Goal: Task Accomplishment & Management: Use online tool/utility

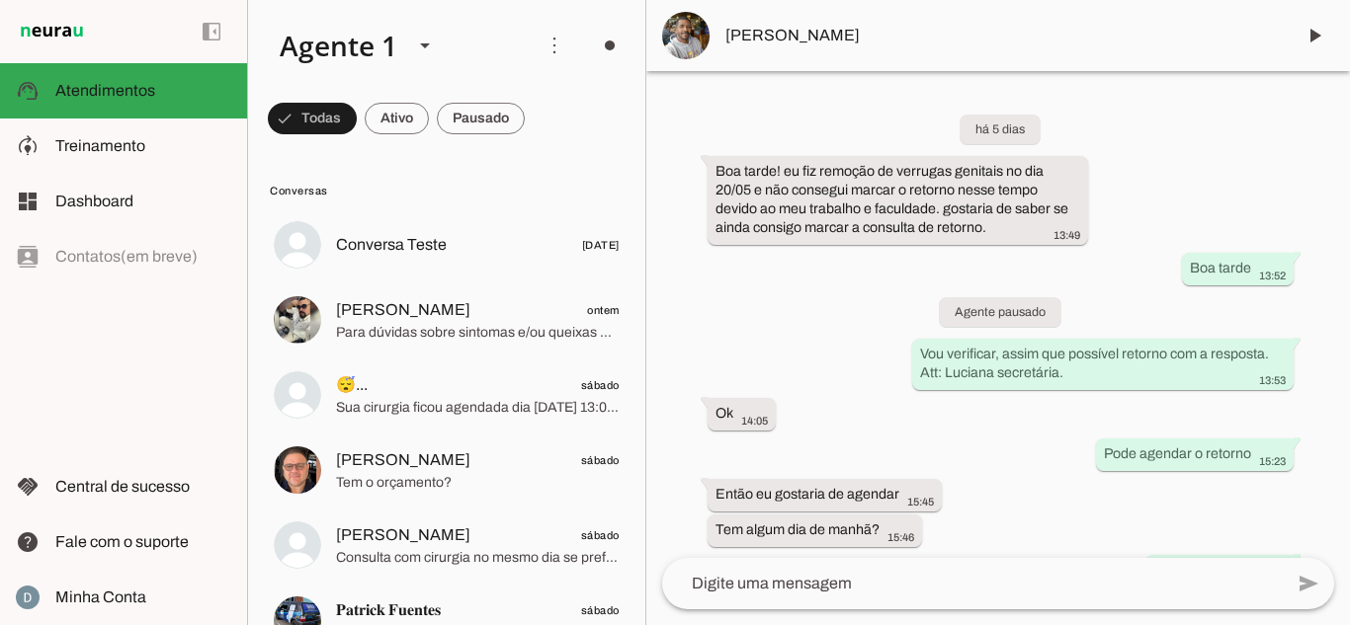
scroll to position [527, 0]
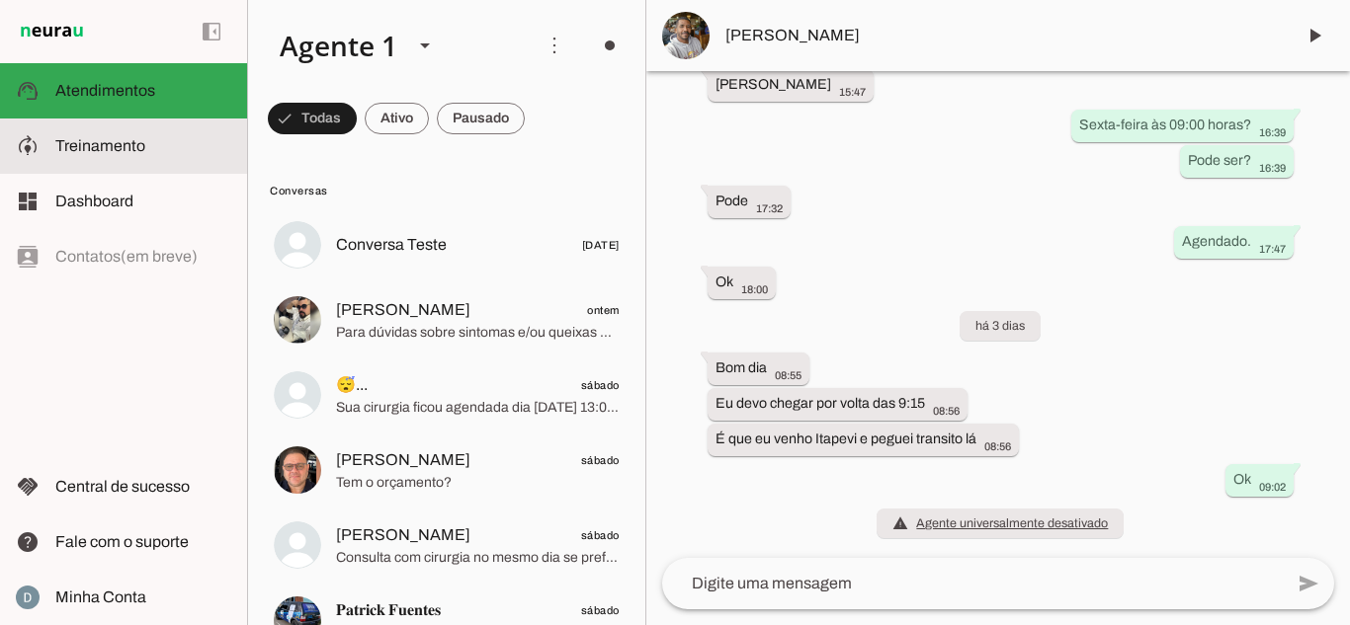
click at [119, 147] on span "Treinamento" at bounding box center [100, 145] width 90 height 17
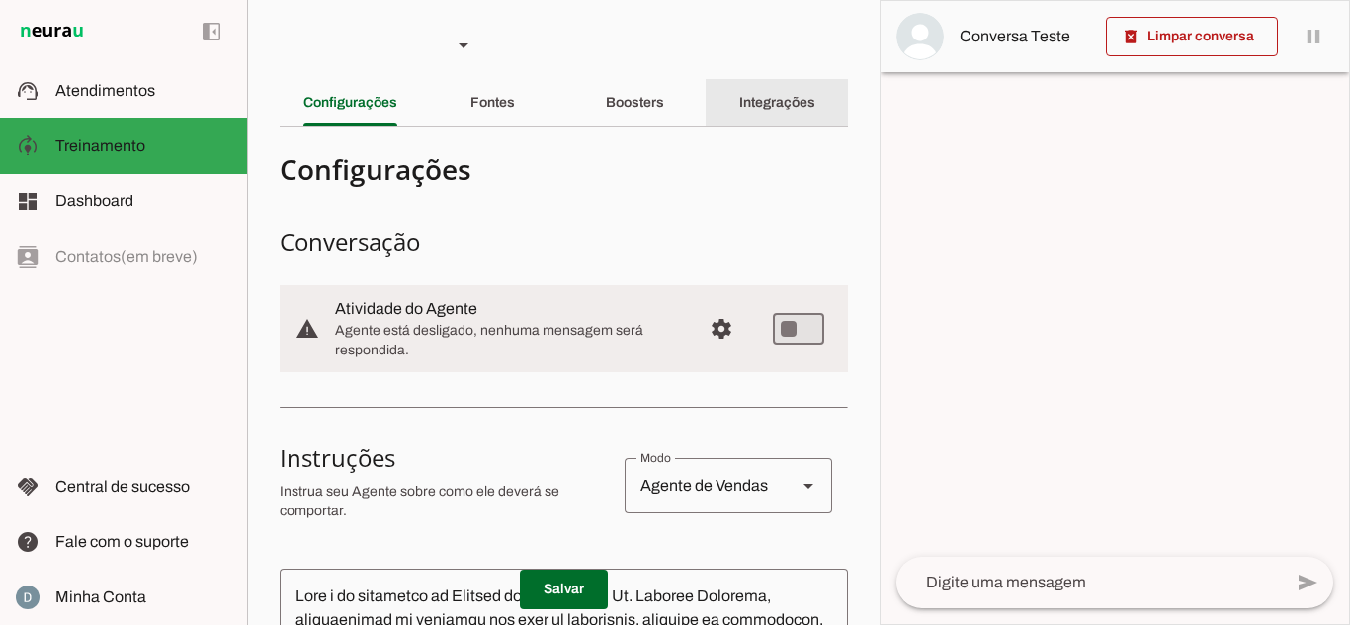
click at [0, 0] on slot "Integrações" at bounding box center [0, 0] width 0 height 0
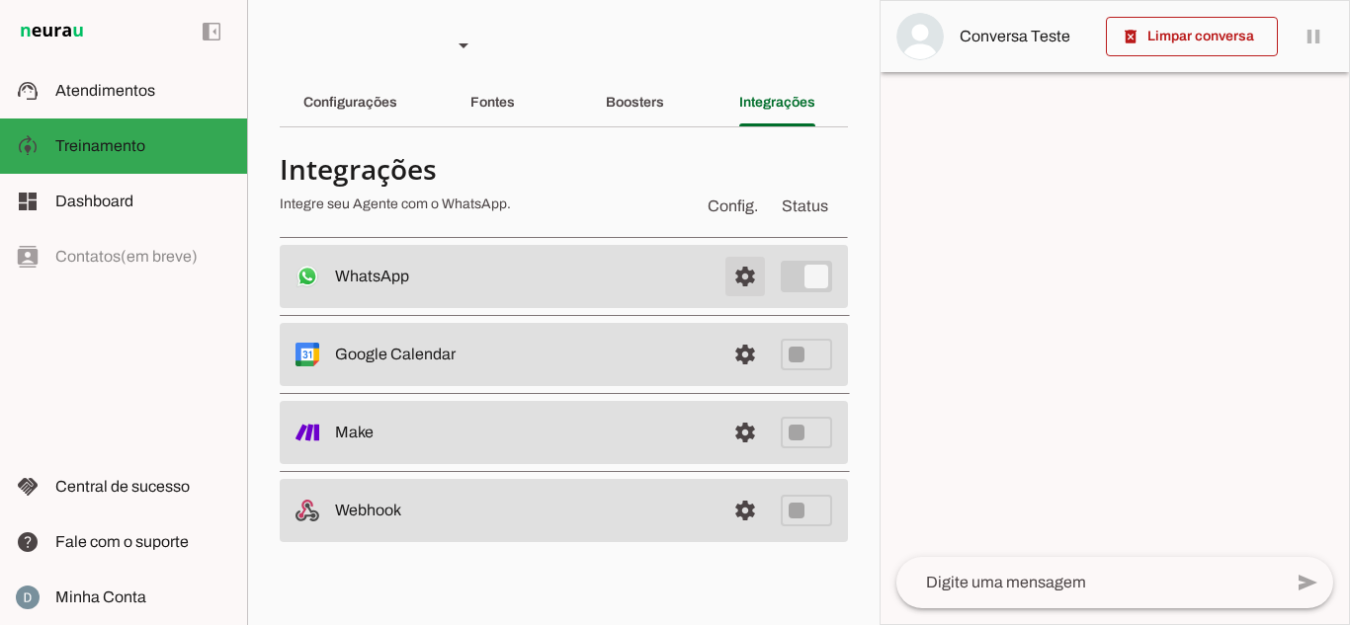
click at [747, 279] on span at bounding box center [744, 276] width 47 height 47
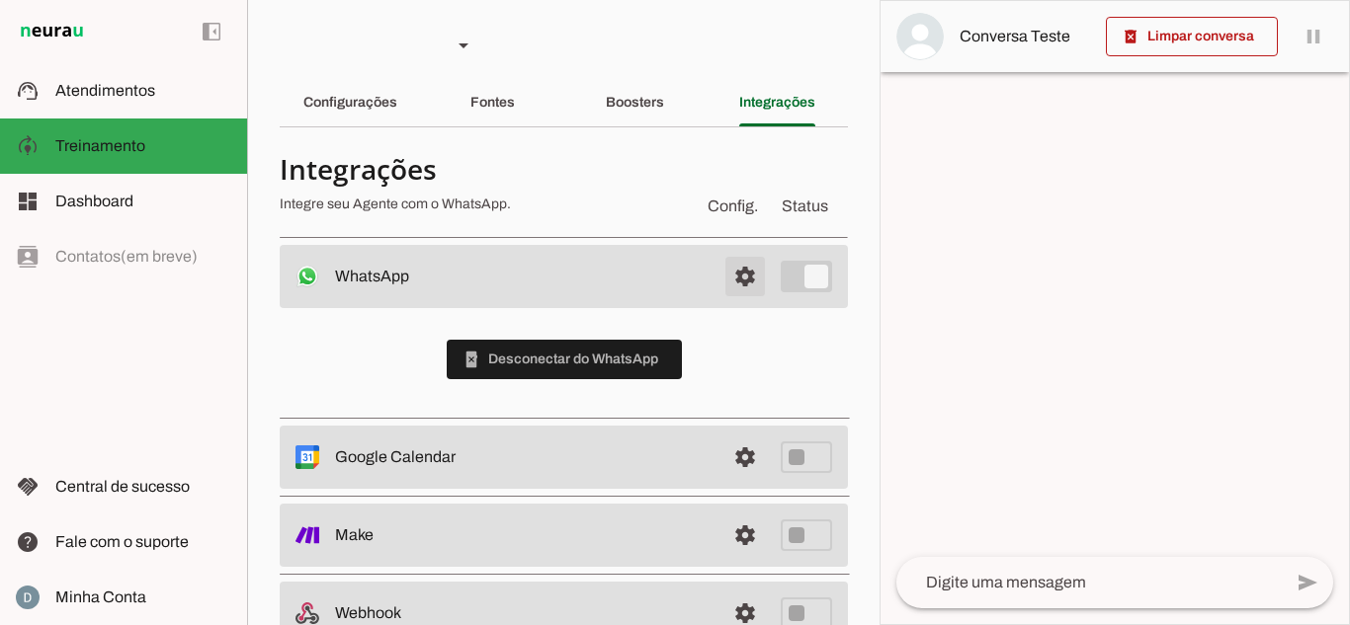
click at [744, 278] on span at bounding box center [744, 276] width 47 height 47
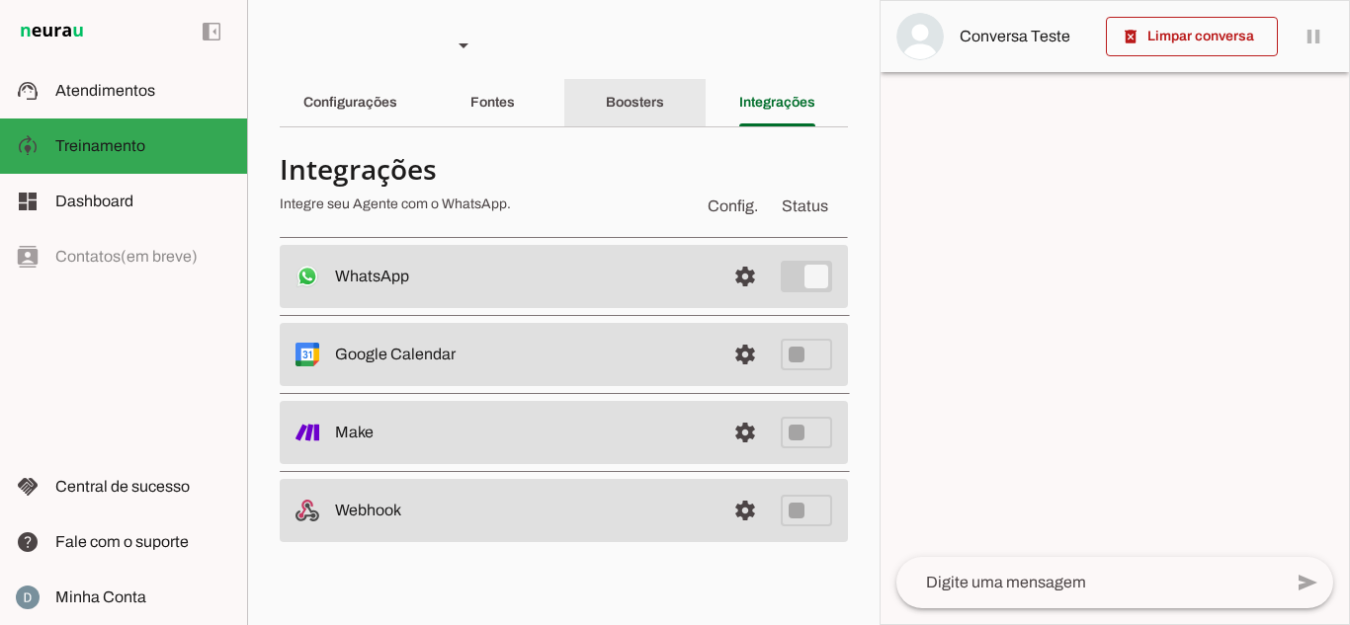
click at [652, 88] on div "Boosters" at bounding box center [635, 102] width 58 height 47
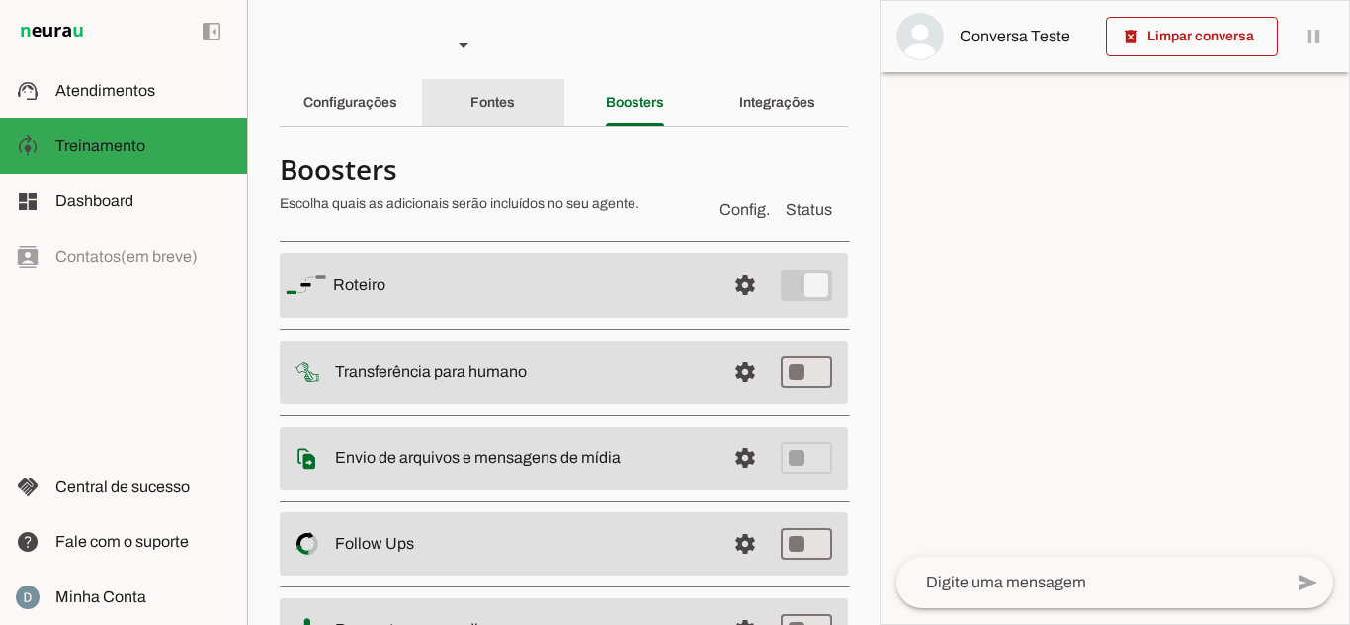
click at [515, 99] on div "Fontes" at bounding box center [492, 102] width 44 height 47
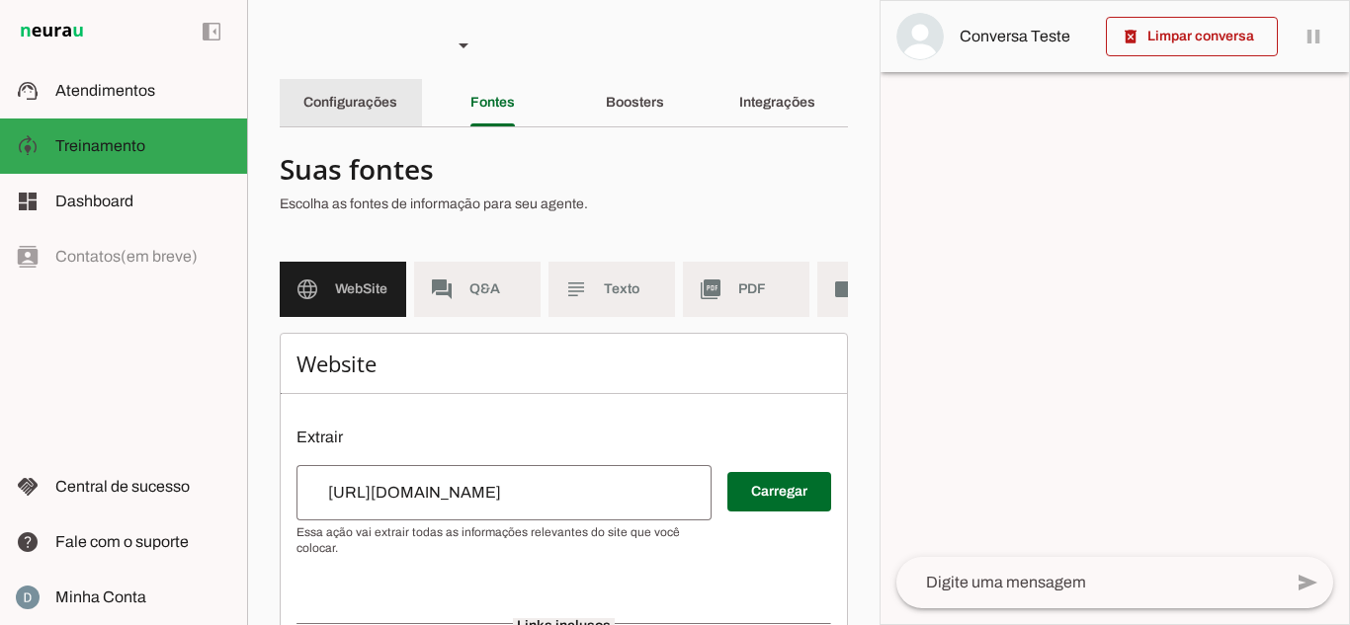
click at [385, 119] on div "Configurações" at bounding box center [350, 102] width 94 height 47
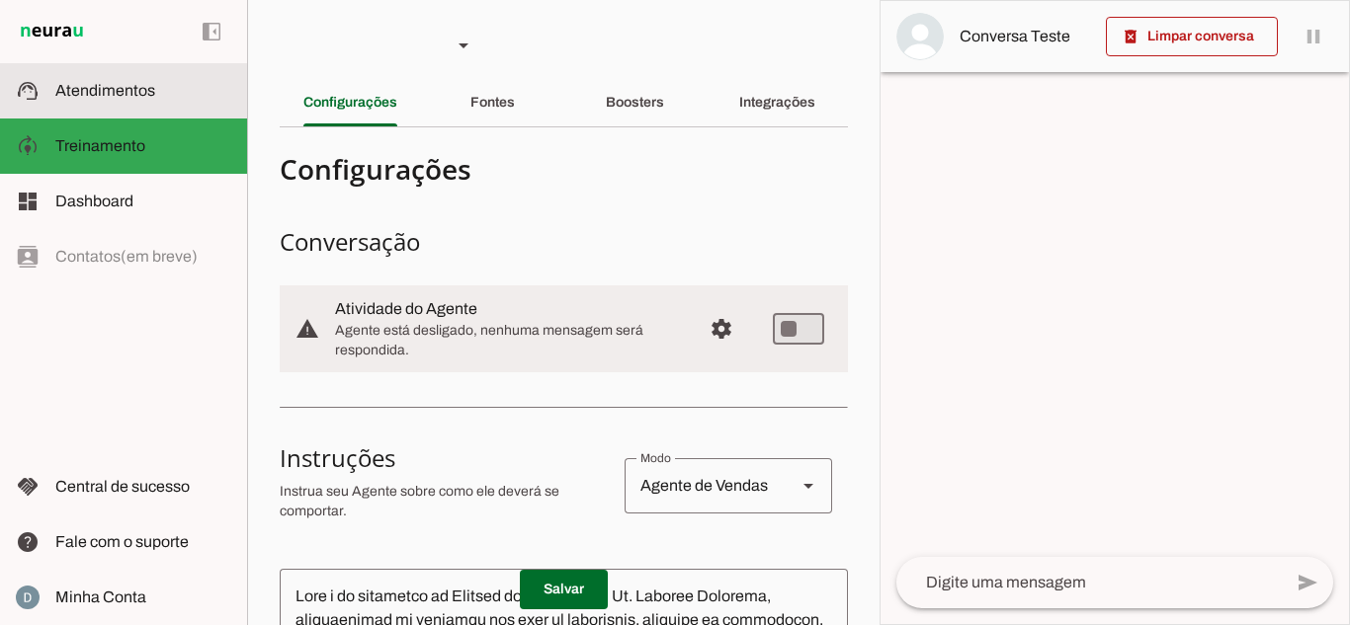
click at [168, 98] on slot at bounding box center [143, 91] width 176 height 24
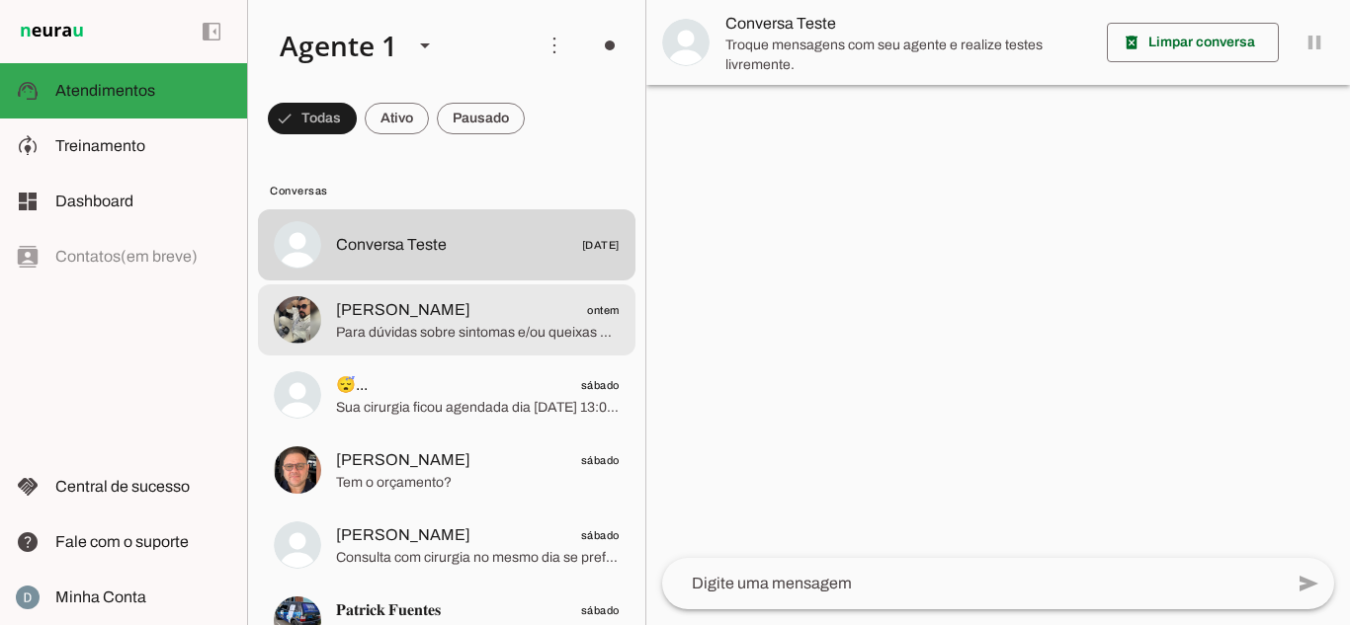
click at [437, 305] on span "[PERSON_NAME]" at bounding box center [403, 310] width 134 height 24
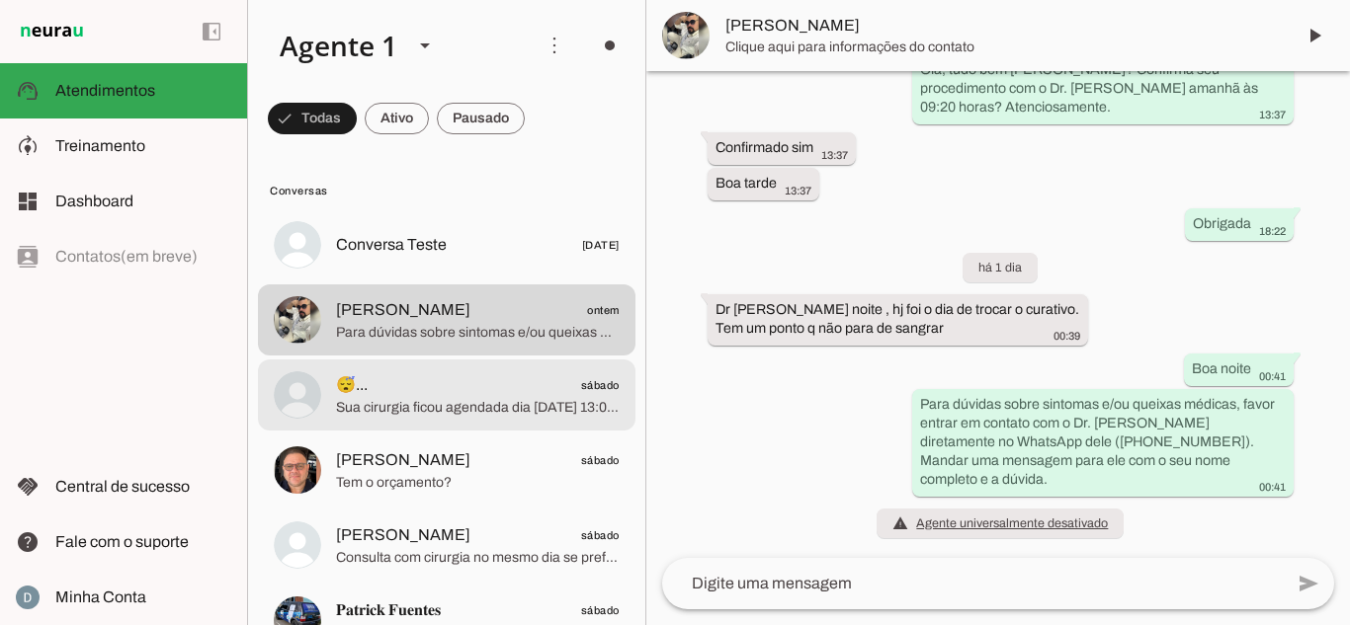
scroll to position [1900, 0]
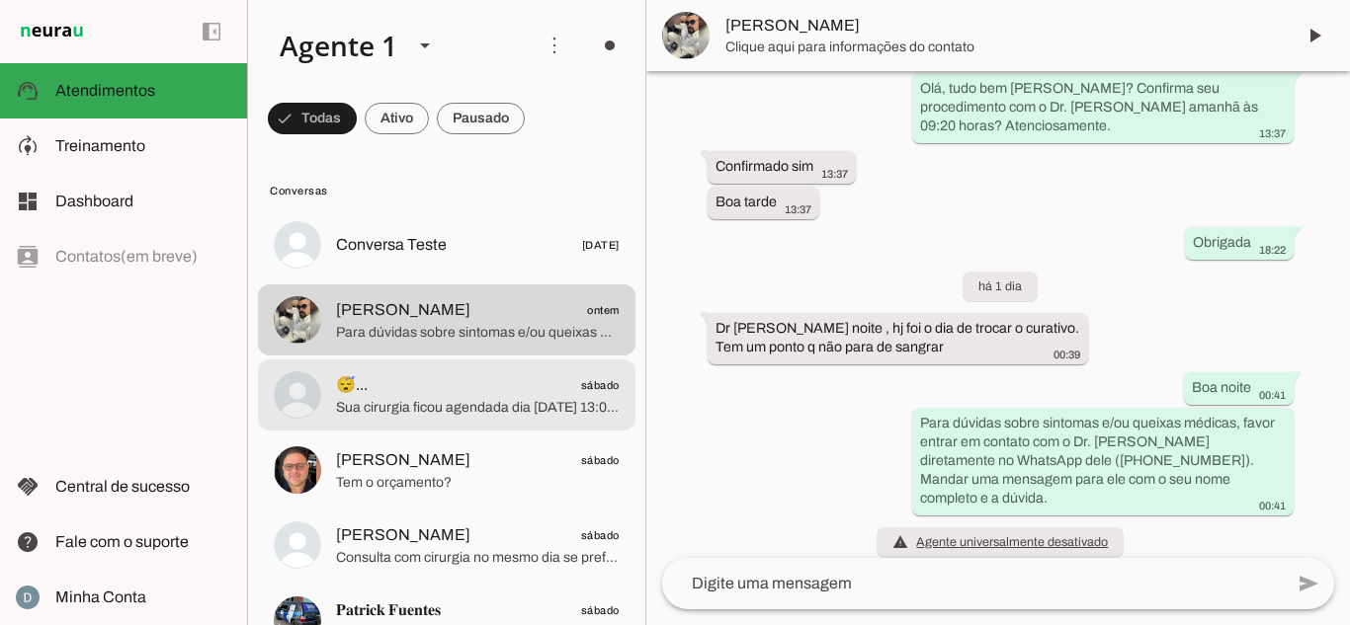
click at [417, 405] on span "Sua cirurgia ficou agendada dia [DATE] 13:00 horas. [STREET_ADDRESS]. Perdizes.…" at bounding box center [478, 408] width 284 height 20
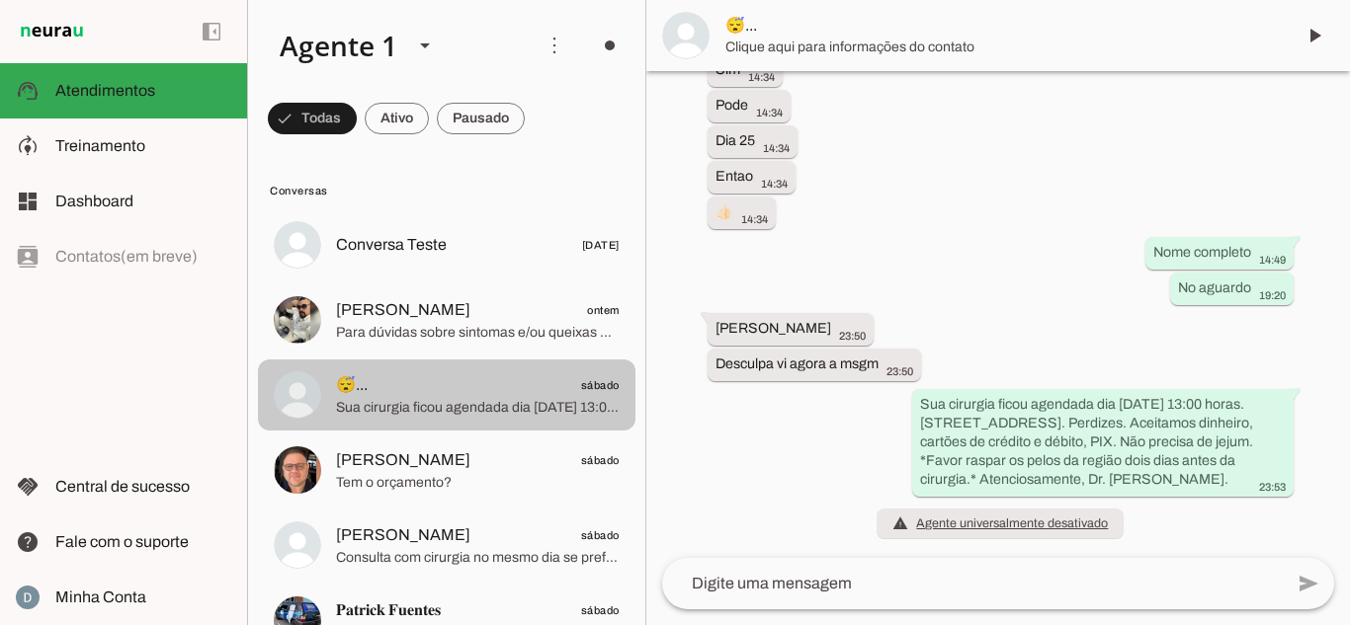
scroll to position [969, 0]
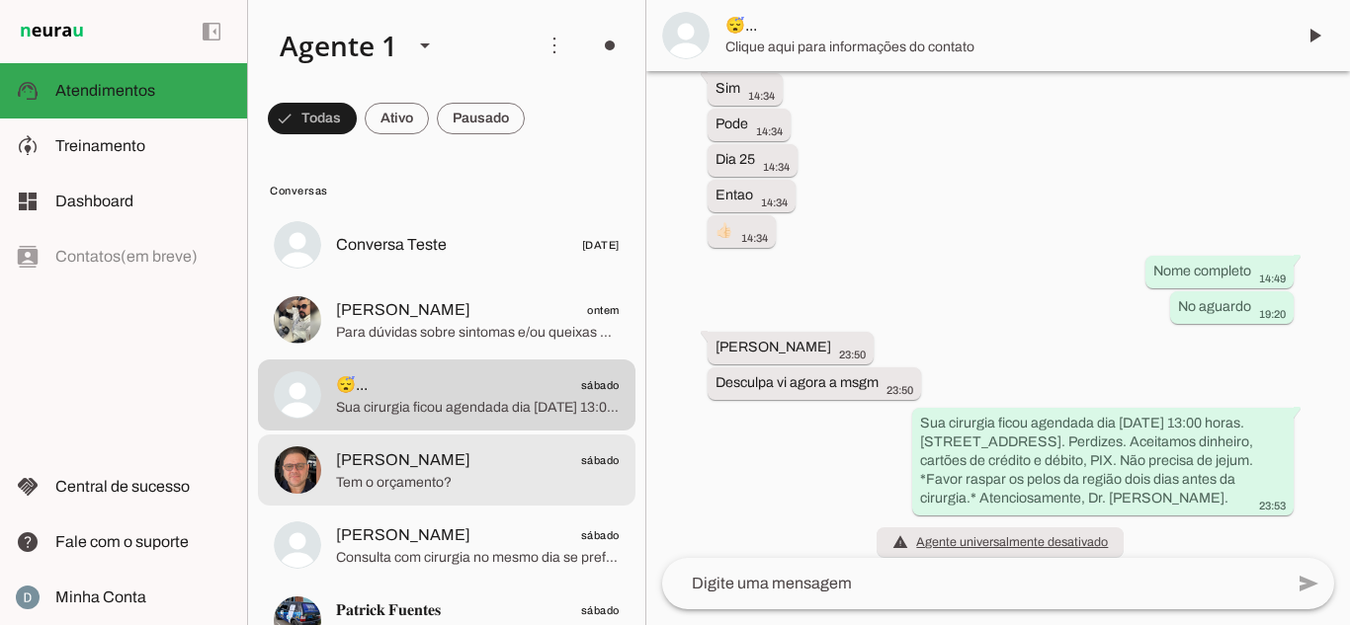
click at [420, 466] on span "[PERSON_NAME]" at bounding box center [403, 461] width 134 height 24
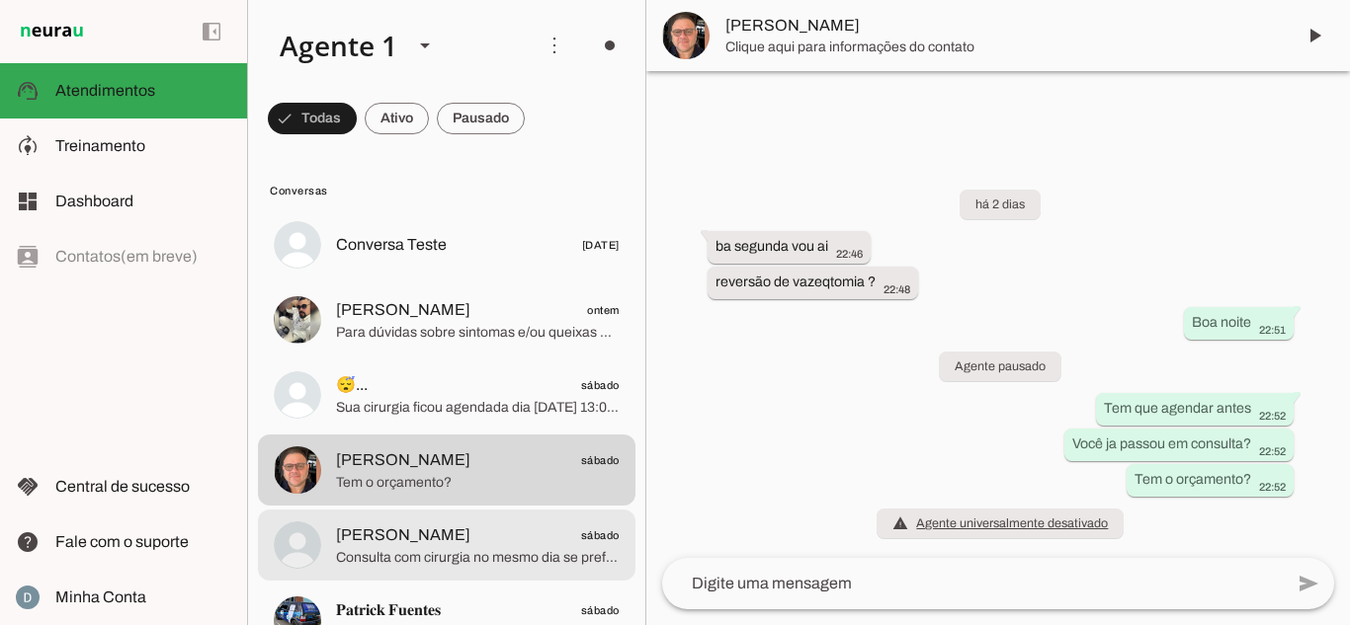
click at [434, 532] on span "Lucas Pontes sábado" at bounding box center [478, 536] width 284 height 25
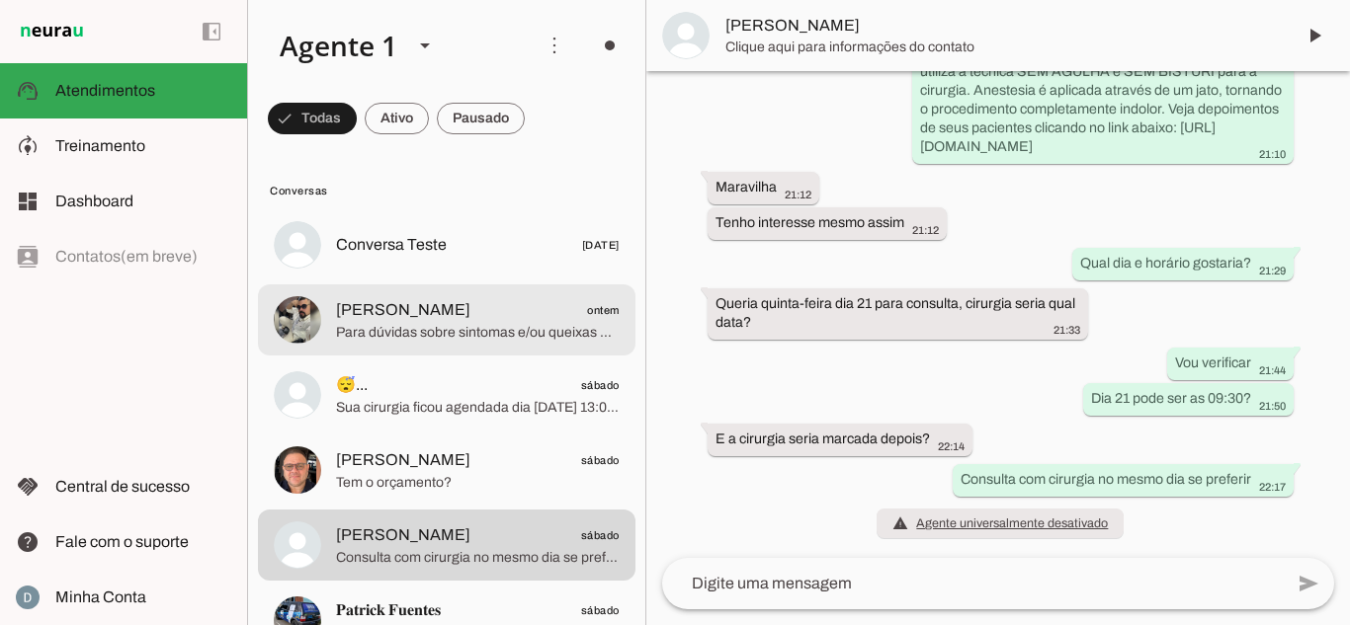
click at [410, 260] on div at bounding box center [478, 245] width 284 height 29
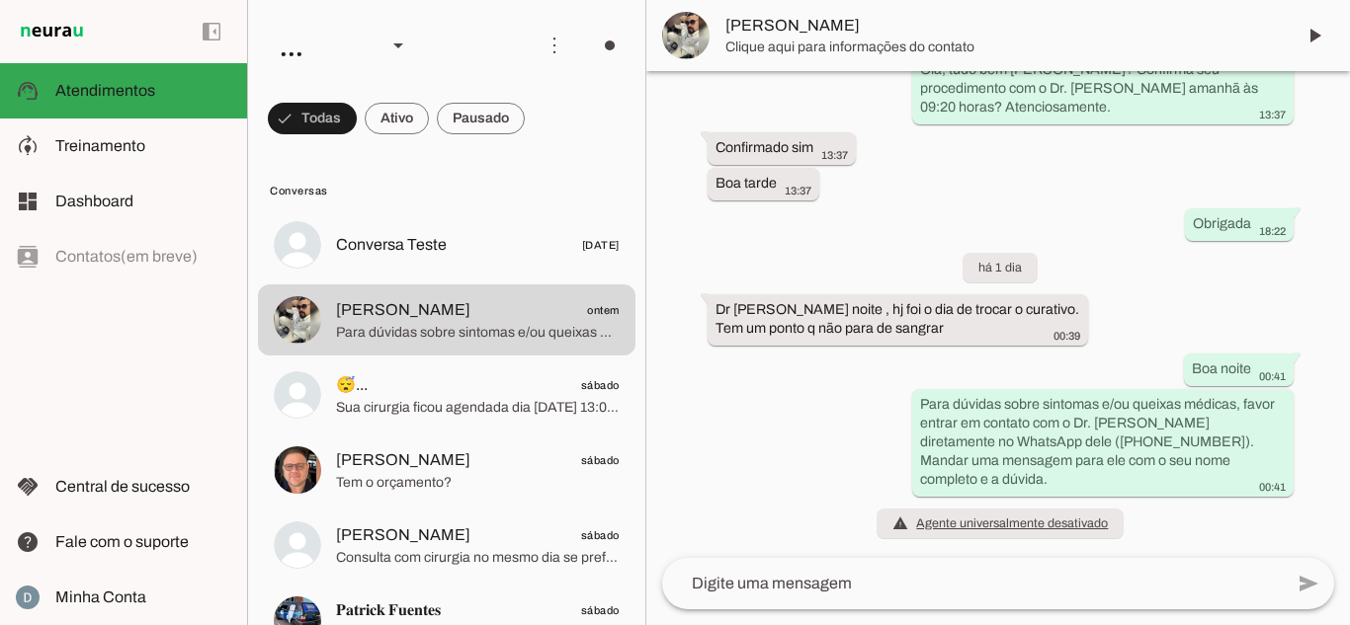
scroll to position [1900, 0]
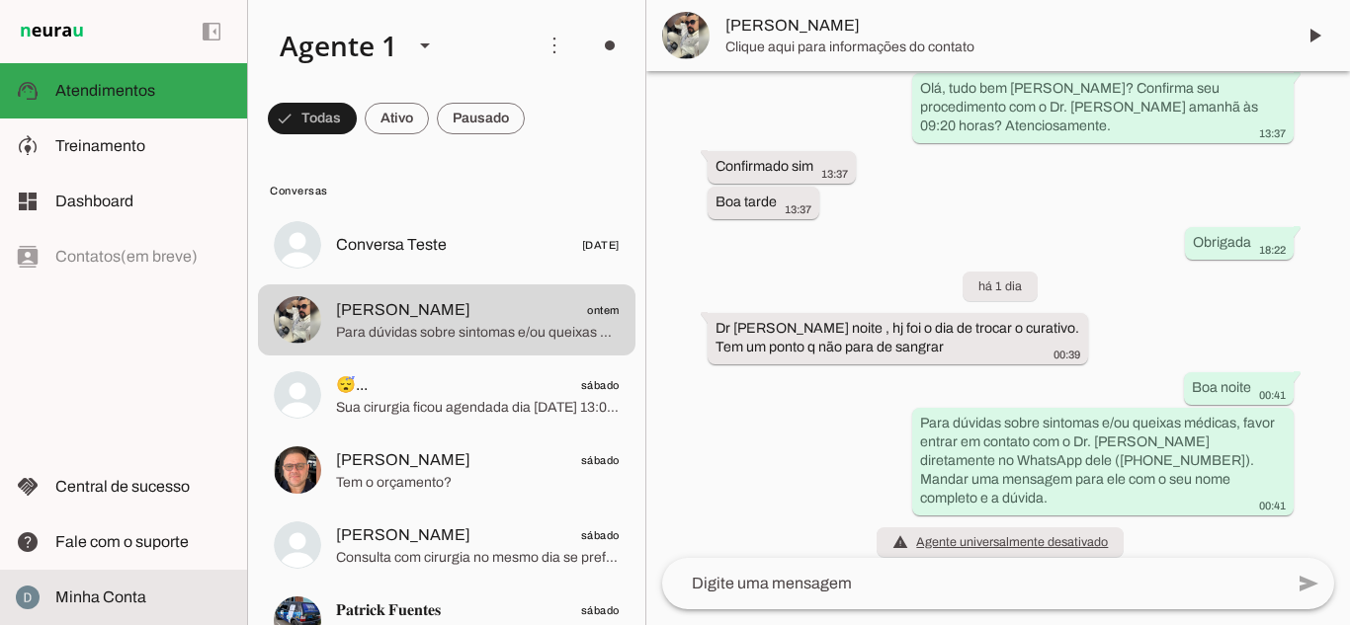
click at [159, 586] on slot at bounding box center [143, 598] width 176 height 24
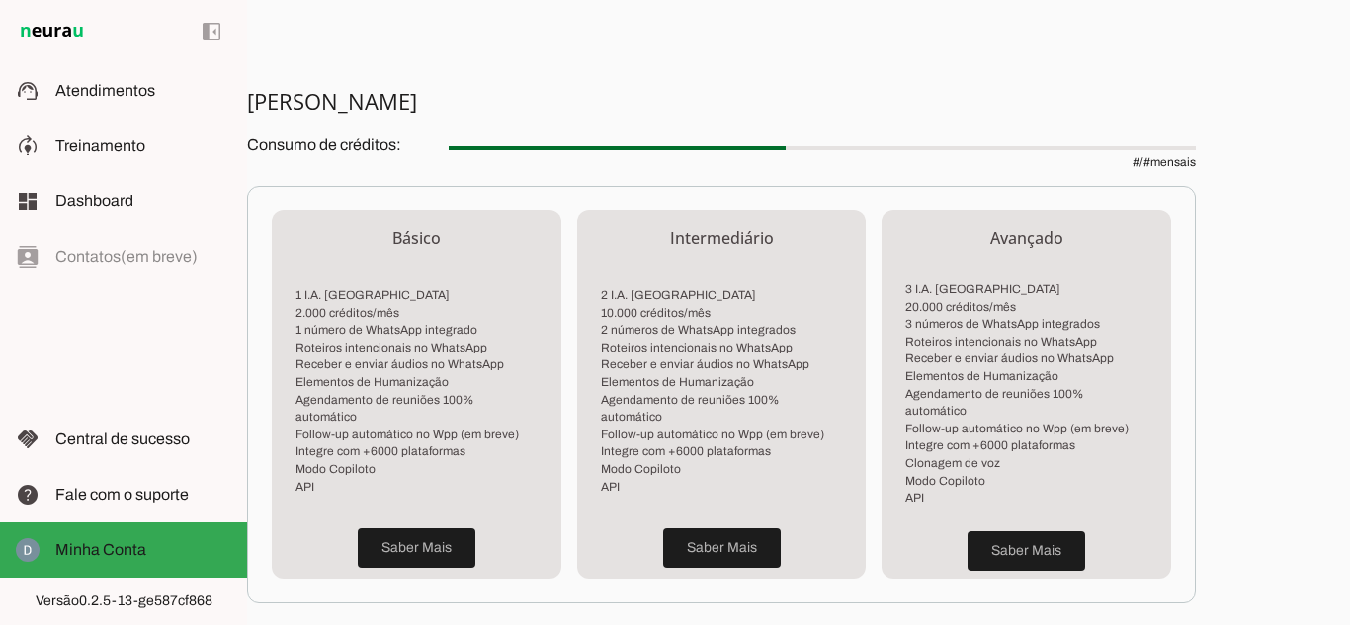
scroll to position [395, 0]
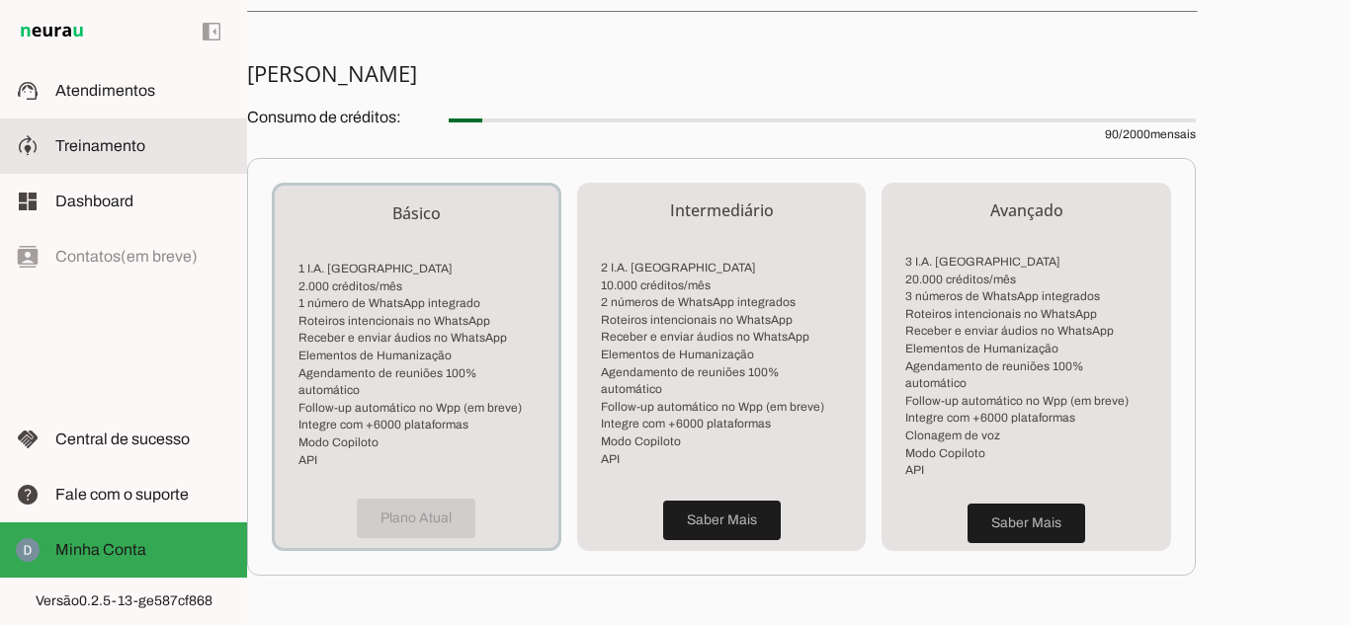
click at [115, 151] on span "Treinamento" at bounding box center [100, 145] width 90 height 17
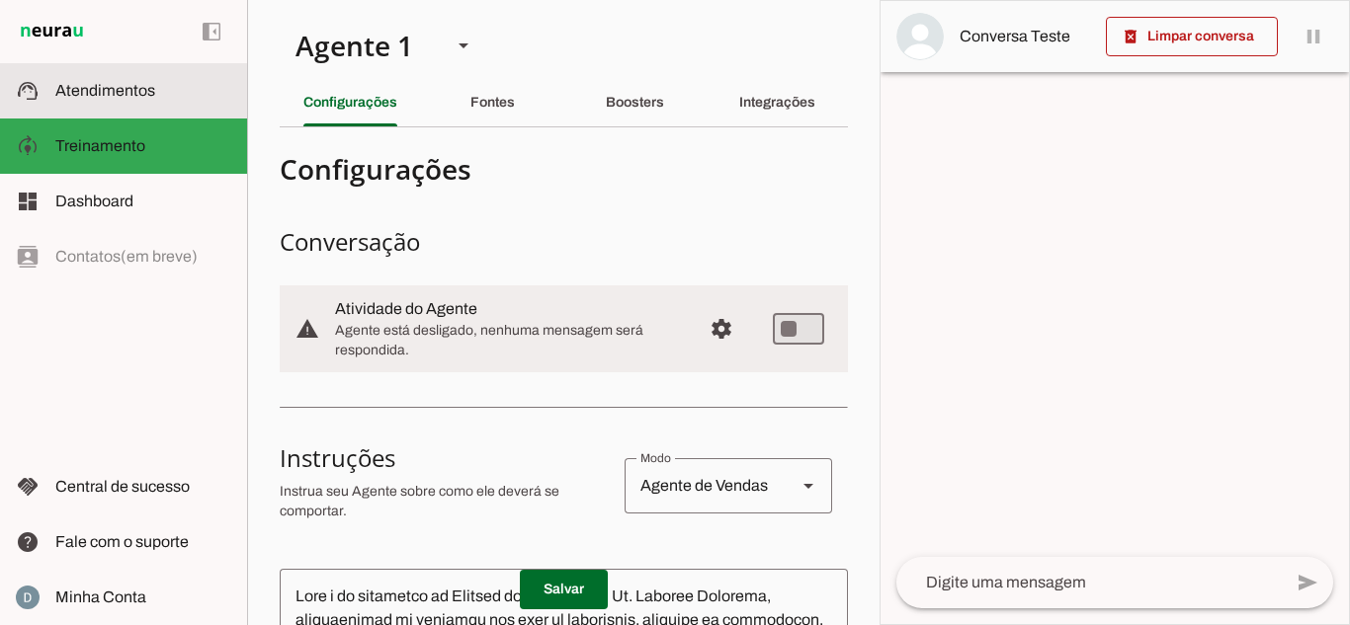
click at [95, 106] on md-item "support_agent Atendimentos Atendimentos" at bounding box center [123, 90] width 247 height 55
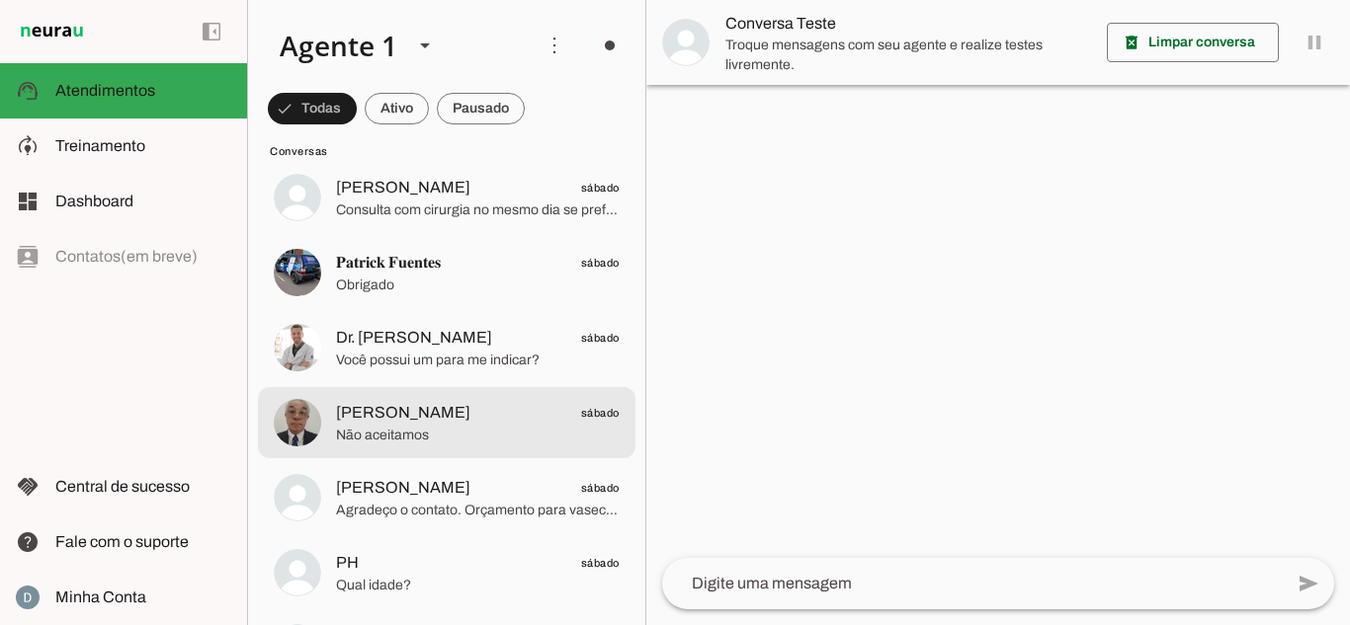
scroll to position [1778, 0]
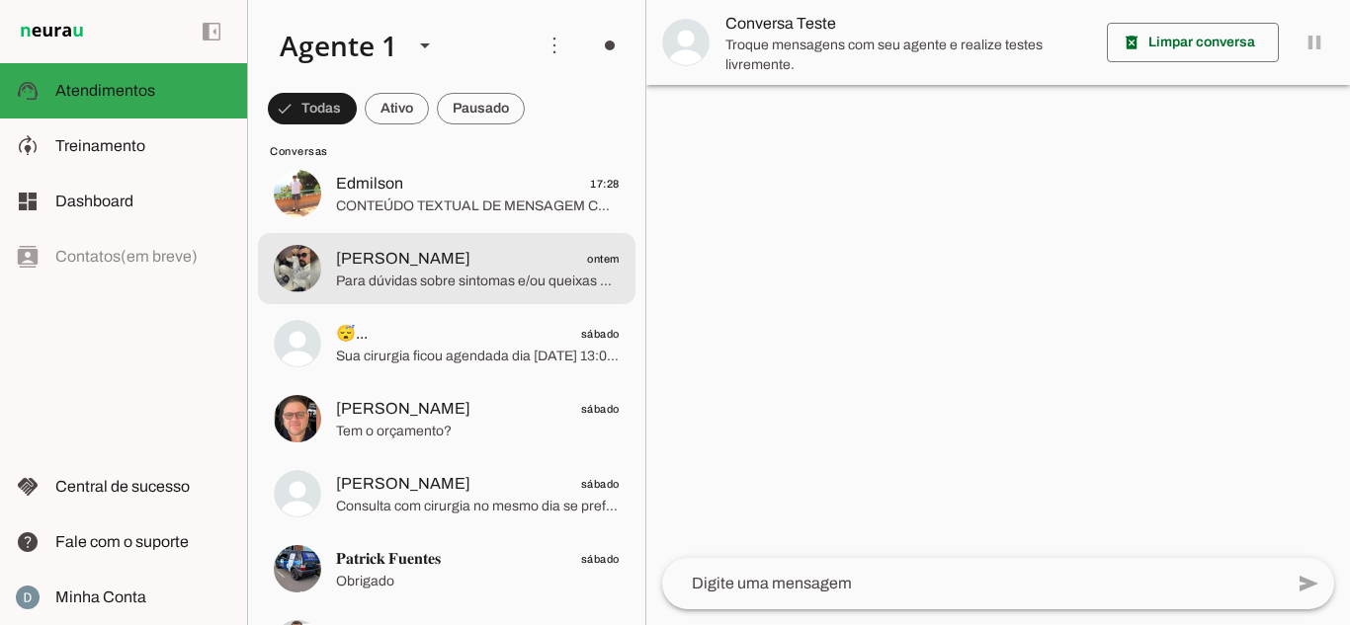
click at [483, 254] on span "[PERSON_NAME] ontem" at bounding box center [478, 259] width 284 height 25
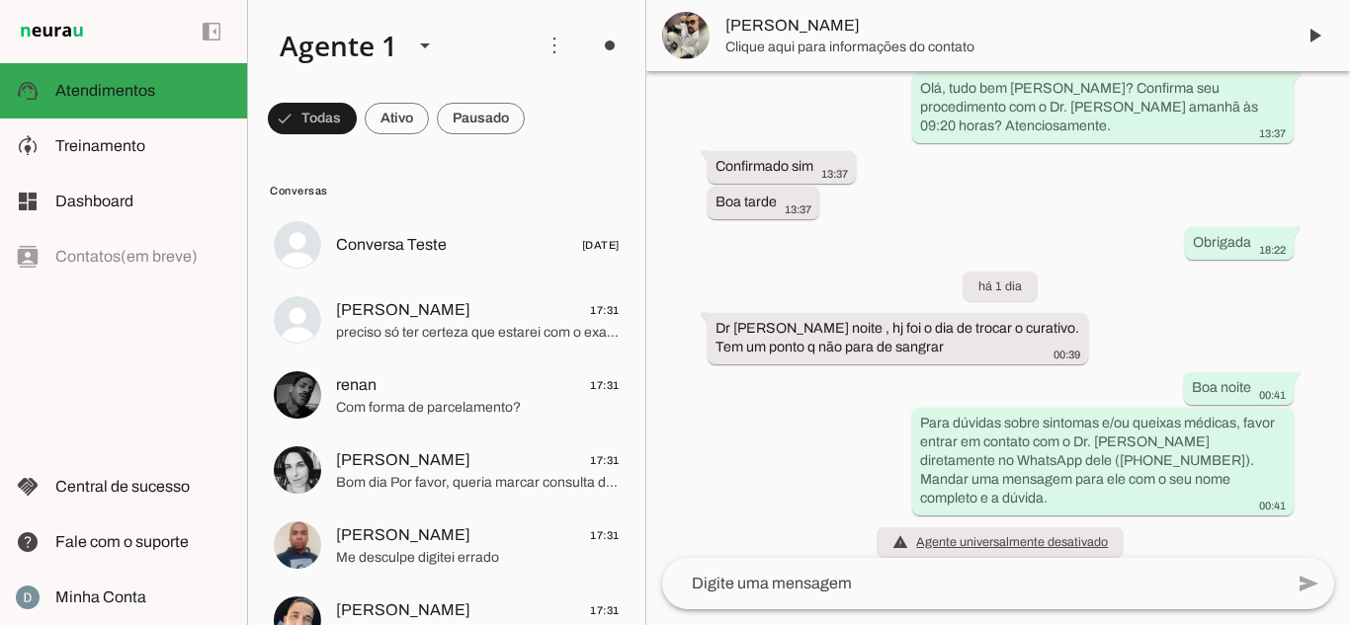
scroll to position [1900, 0]
